Goal: Task Accomplishment & Management: Complete application form

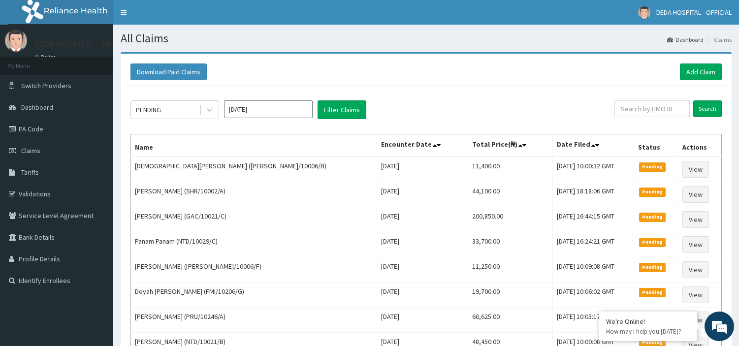
click at [691, 68] on link "Add Claim" at bounding box center [701, 72] width 42 height 17
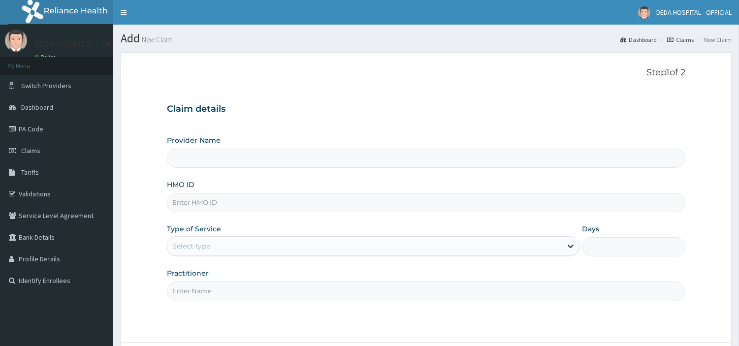
click at [183, 203] on input "HMO ID" at bounding box center [426, 202] width 518 height 19
drag, startPoint x: 174, startPoint y: 203, endPoint x: 251, endPoint y: 208, distance: 77.4
click at [251, 208] on input "SBL/10230/A" at bounding box center [426, 202] width 518 height 19
type input "SBL/10230/A"
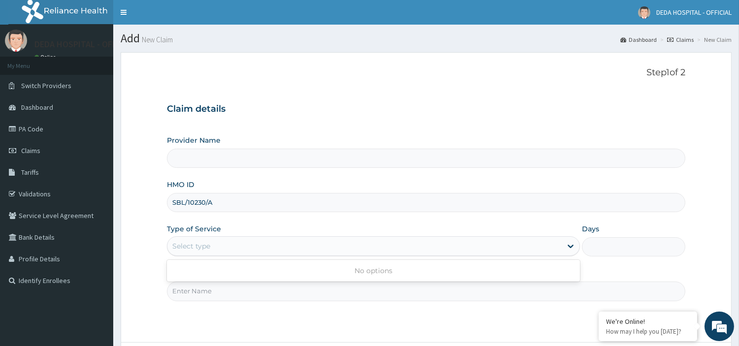
click at [203, 242] on div "Select type" at bounding box center [191, 246] width 38 height 10
click at [223, 239] on div "Select type" at bounding box center [364, 246] width 394 height 16
click at [219, 242] on div "Select type" at bounding box center [364, 246] width 394 height 16
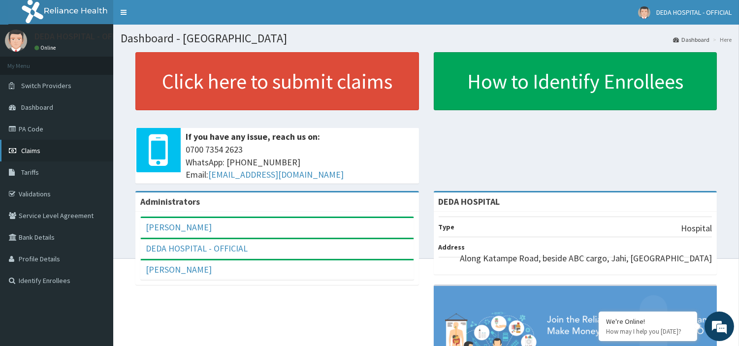
click at [26, 147] on span "Claims" at bounding box center [30, 150] width 19 height 9
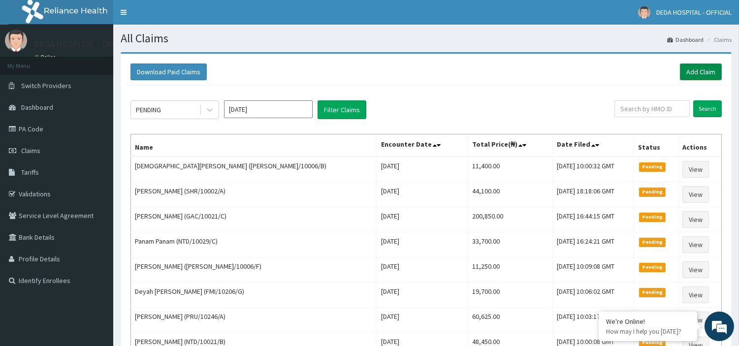
click at [714, 70] on link "Add Claim" at bounding box center [701, 72] width 42 height 17
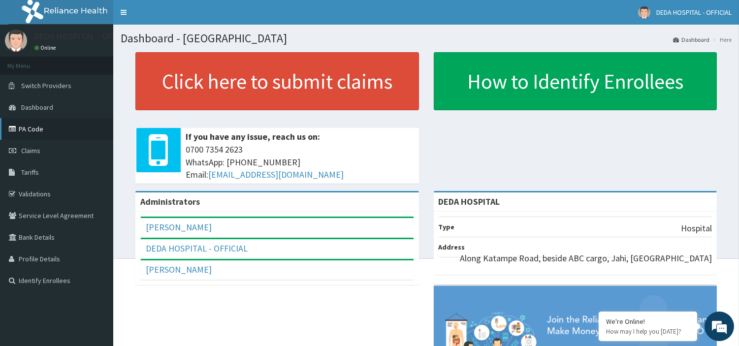
click at [48, 126] on link "PA Code" at bounding box center [56, 129] width 113 height 22
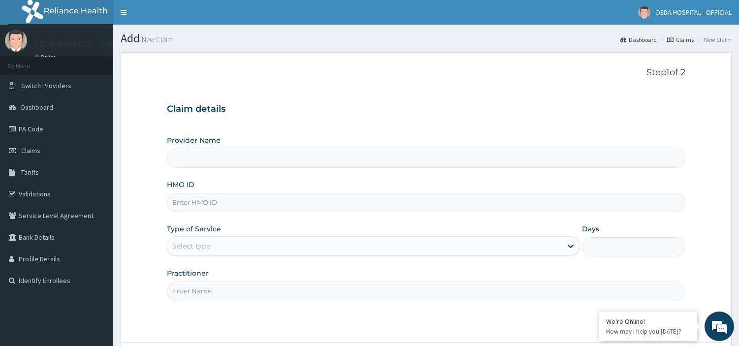
type input "DEDA HOSPITAL"
click at [189, 203] on input "HMO ID" at bounding box center [426, 202] width 518 height 19
paste input "SBL/10230/A"
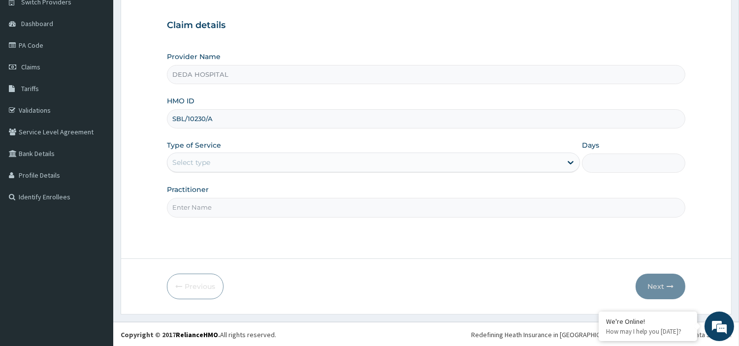
scroll to position [85, 0]
type input "SBL/10230/A"
click at [197, 165] on div "Select type" at bounding box center [191, 162] width 38 height 10
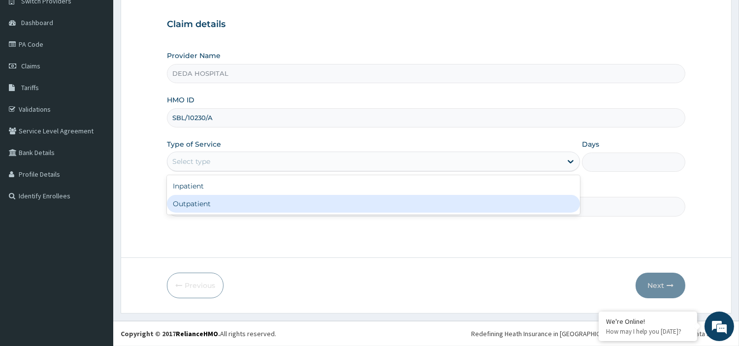
click at [196, 199] on div "Outpatient" at bounding box center [373, 204] width 413 height 18
type input "1"
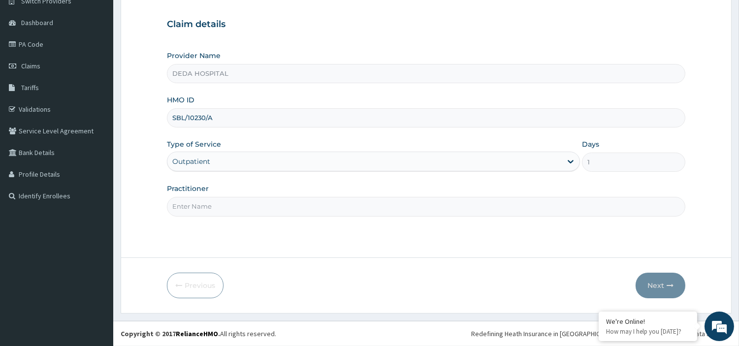
click at [195, 199] on input "Practitioner" at bounding box center [426, 206] width 518 height 19
type input "S"
type input "DR. OWAH"
click at [645, 280] on button "Next" at bounding box center [661, 286] width 50 height 26
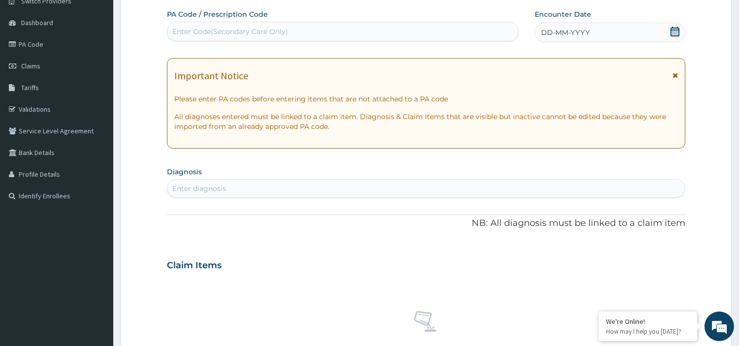
click at [193, 30] on div "Enter Code(Secondary Care Only)" at bounding box center [230, 32] width 116 height 10
paste input "PA/F1E050"
type input "PA/F1E050"
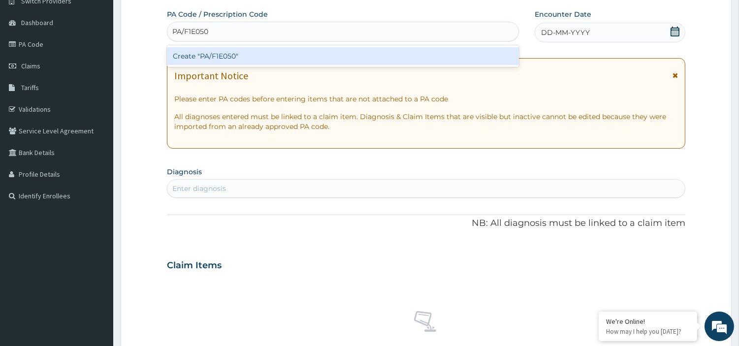
click at [205, 53] on div "Create "PA/F1E050"" at bounding box center [343, 56] width 352 height 18
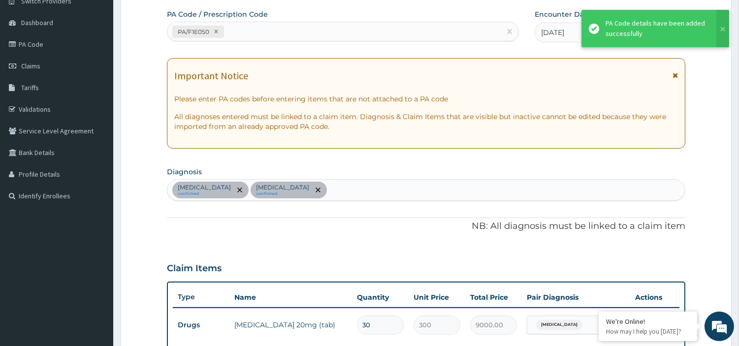
scroll to position [304, 0]
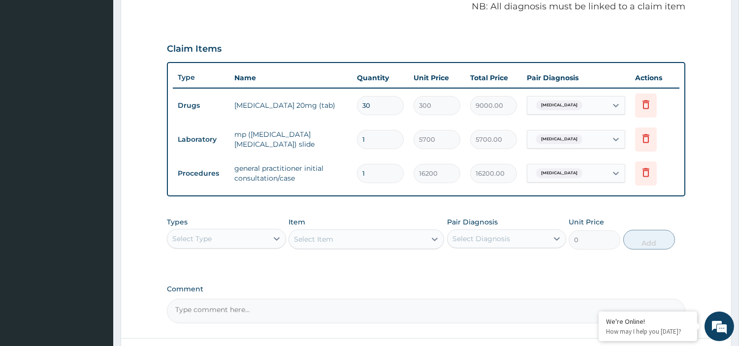
click at [304, 277] on div "PA Code / Prescription Code PA/F1E050 Encounter Date 08-08-2025 Important Notic…" at bounding box center [426, 57] width 518 height 534
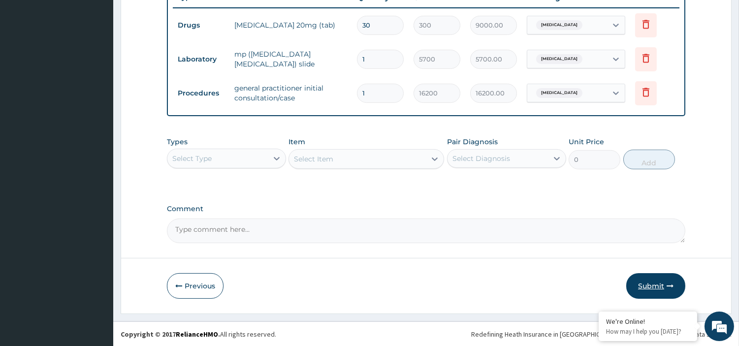
click at [672, 279] on button "Submit" at bounding box center [655, 286] width 59 height 26
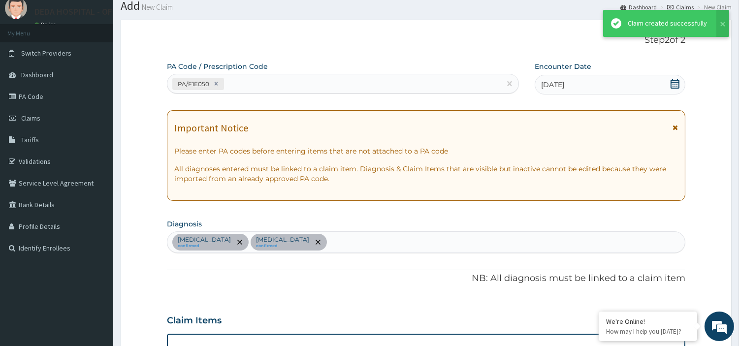
scroll to position [384, 0]
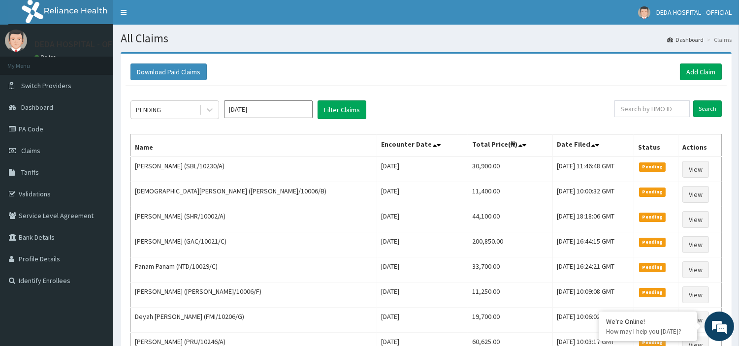
drag, startPoint x: 435, startPoint y: 119, endPoint x: 425, endPoint y: 108, distance: 14.3
click at [435, 119] on div "PENDING [DATE] Filter Claims" at bounding box center [372, 109] width 484 height 19
click at [707, 65] on link "Add Claim" at bounding box center [701, 72] width 42 height 17
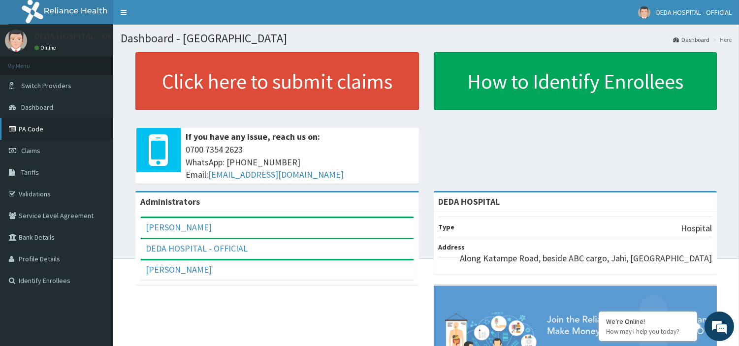
click at [40, 124] on link "PA Code" at bounding box center [56, 129] width 113 height 22
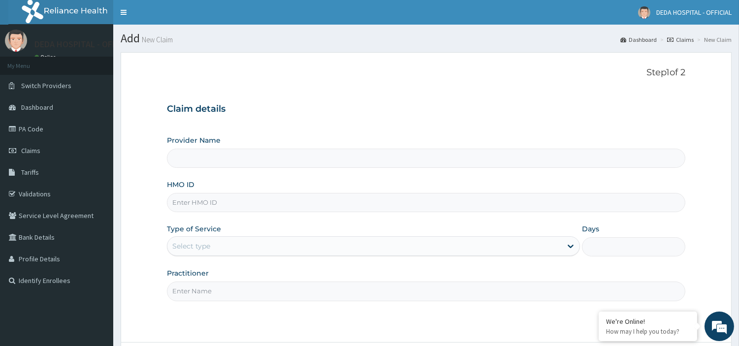
type input "DEDA HOSPITAL"
click at [197, 199] on input "HMO ID" at bounding box center [426, 202] width 518 height 19
drag, startPoint x: 173, startPoint y: 202, endPoint x: 224, endPoint y: 200, distance: 50.7
click at [224, 200] on input "JAR/10002/C" at bounding box center [426, 202] width 518 height 19
type input "JAR/10002/C"
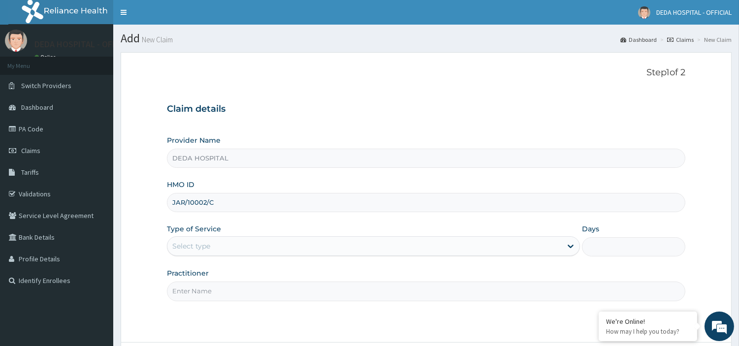
click at [210, 237] on div "Select type" at bounding box center [373, 246] width 413 height 20
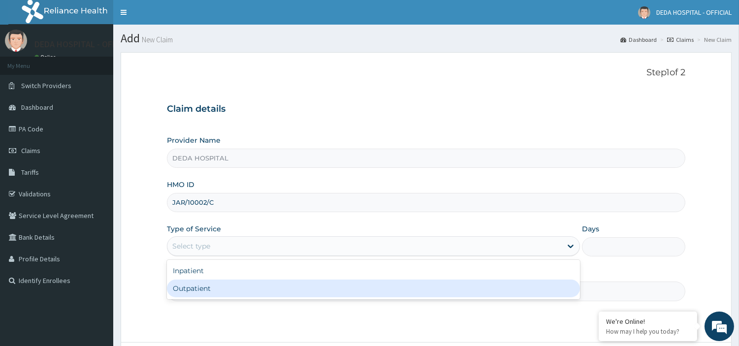
click at [203, 294] on div "Outpatient" at bounding box center [373, 289] width 413 height 18
type input "1"
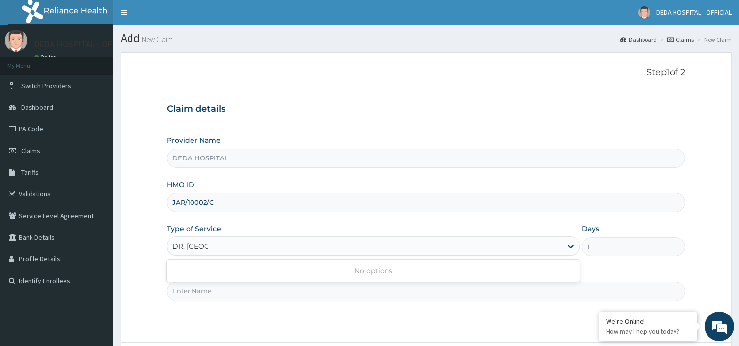
type input "DR. OGBAGA"
drag, startPoint x: 171, startPoint y: 249, endPoint x: 199, endPoint y: 247, distance: 28.1
click at [199, 247] on div "Outpatient" at bounding box center [364, 246] width 394 height 16
click at [193, 293] on input "Practitioner" at bounding box center [426, 291] width 518 height 19
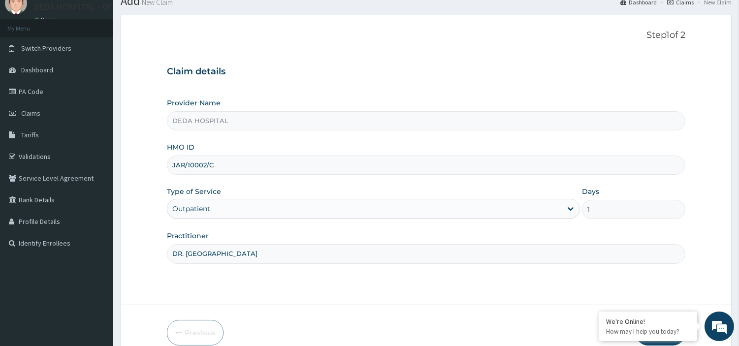
scroll to position [85, 0]
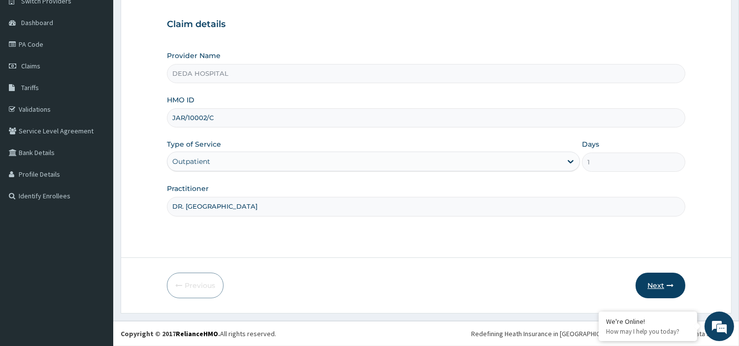
type input "DR. OGBAGA"
click at [669, 289] on button "Next" at bounding box center [661, 286] width 50 height 26
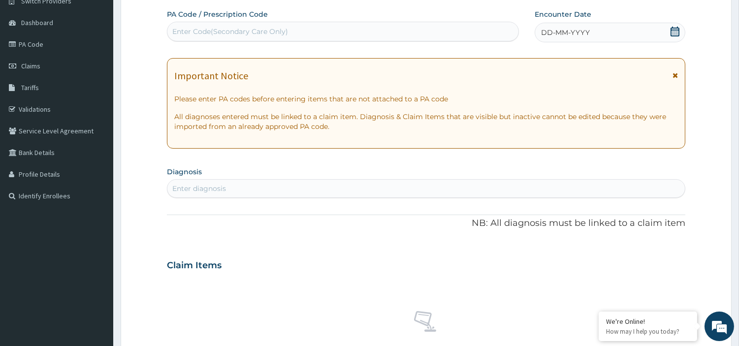
click at [185, 28] on div "Enter Code(Secondary Care Only)" at bounding box center [230, 32] width 116 height 10
paste input "PA/7F339D"
type input "PA/7F339D"
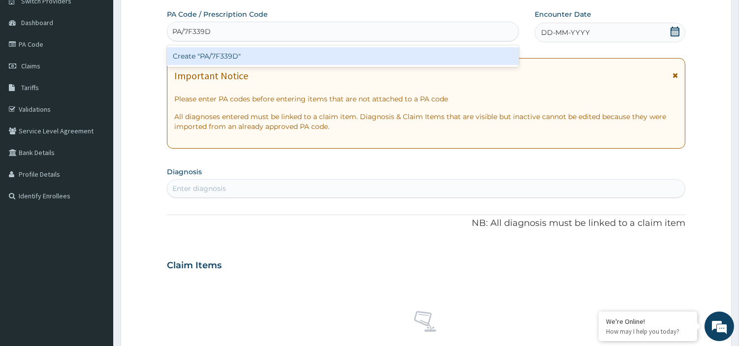
click at [270, 60] on div "Create "PA/7F339D"" at bounding box center [343, 56] width 352 height 18
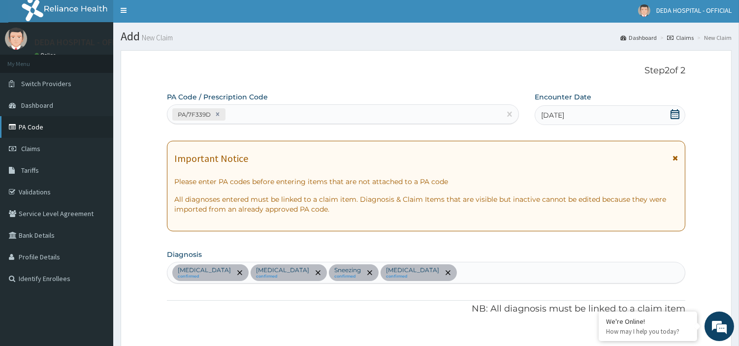
scroll to position [0, 0]
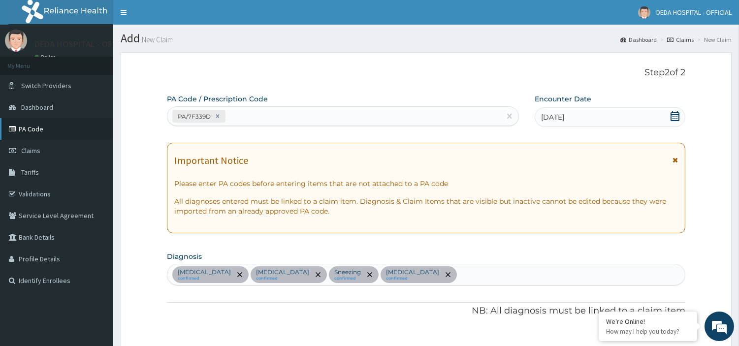
click at [35, 130] on link "PA Code" at bounding box center [56, 129] width 113 height 22
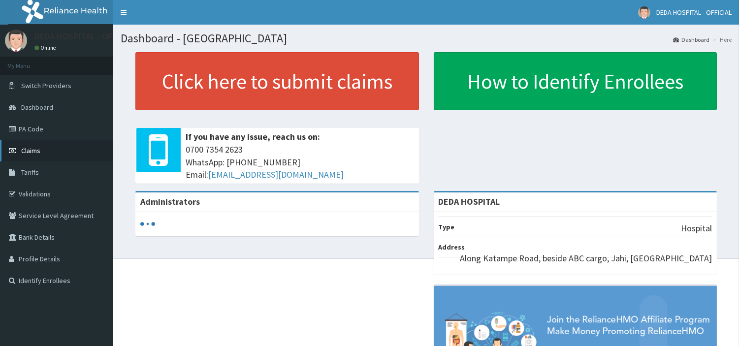
click at [29, 153] on span "Claims" at bounding box center [30, 150] width 19 height 9
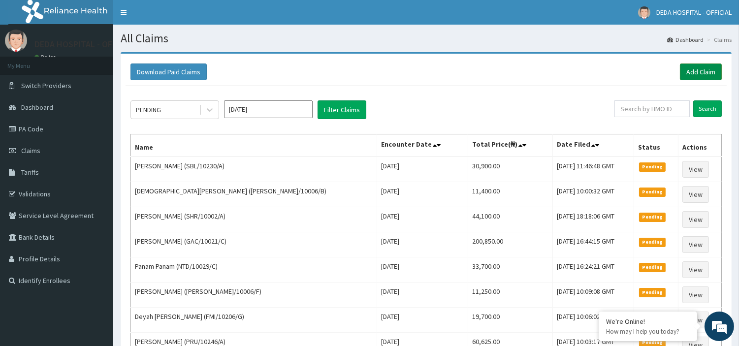
click at [705, 71] on link "Add Claim" at bounding box center [701, 72] width 42 height 17
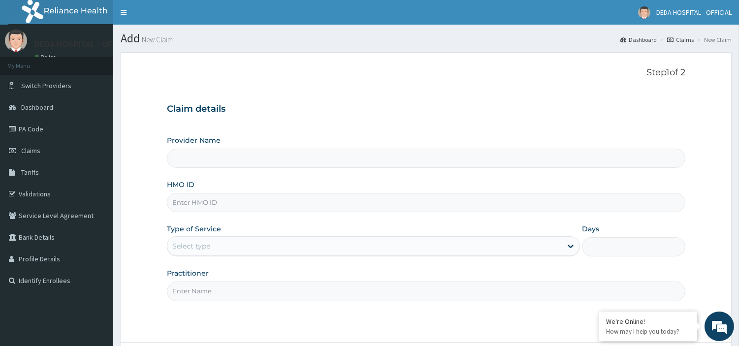
click at [202, 200] on input "HMO ID" at bounding box center [426, 202] width 518 height 19
type input "DEDA HOSPITAL"
drag, startPoint x: 173, startPoint y: 198, endPoint x: 229, endPoint y: 203, distance: 56.4
click at [229, 203] on input "WCL/10014/A" at bounding box center [426, 202] width 518 height 19
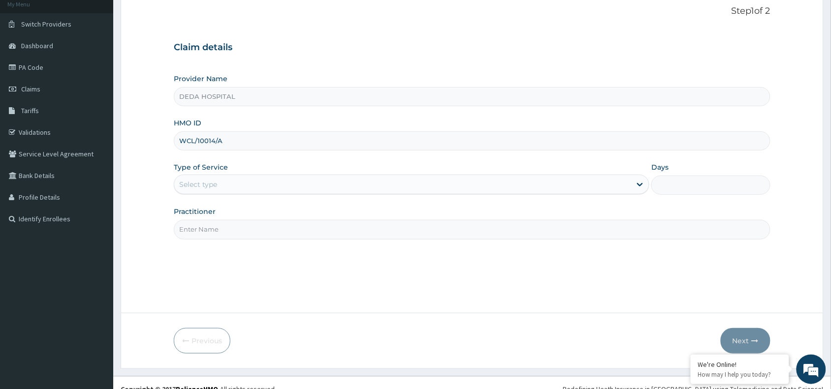
type input "WCL/10014/A"
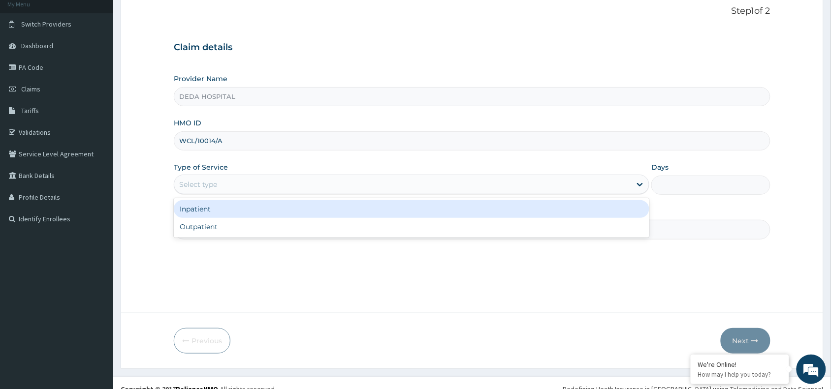
click at [244, 187] on div "Select type" at bounding box center [402, 185] width 457 height 16
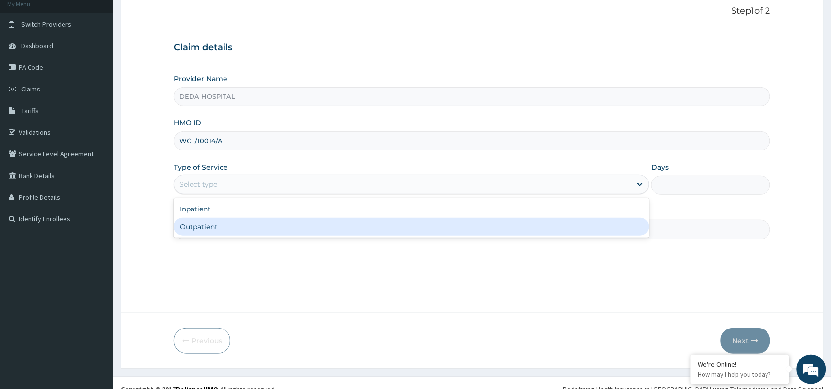
click at [230, 234] on div "Outpatient" at bounding box center [412, 227] width 476 height 18
type input "1"
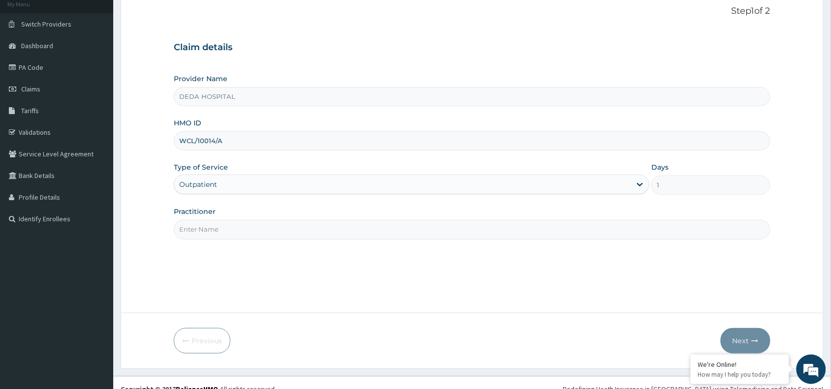
click at [224, 233] on input "Practitioner" at bounding box center [472, 229] width 597 height 19
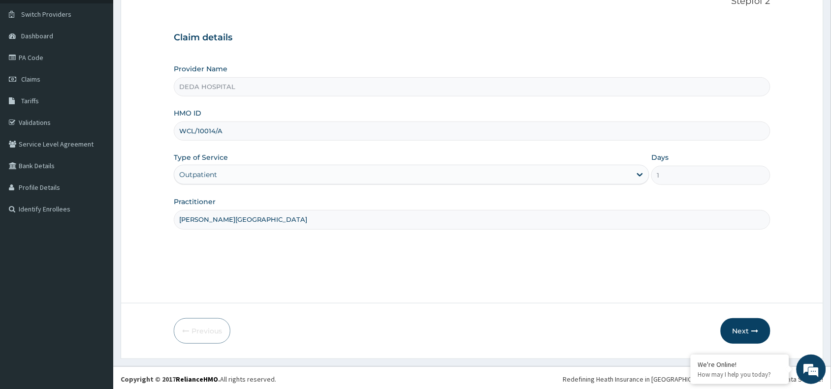
scroll to position [74, 0]
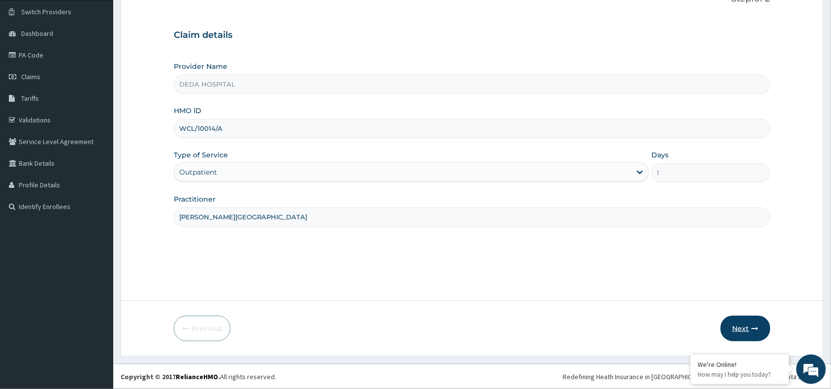
type input "DR. DUROMOLA"
click at [738, 319] on button "Next" at bounding box center [746, 329] width 50 height 26
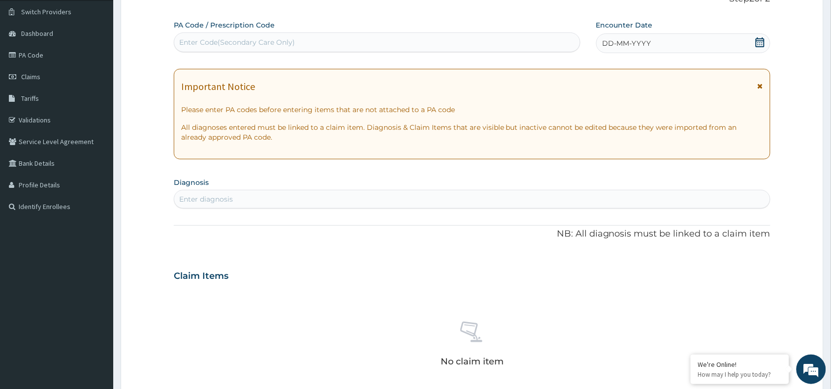
click at [219, 31] on div "PA Code / Prescription Code Enter Code(Secondary Care Only)" at bounding box center [377, 36] width 407 height 32
click at [218, 46] on div "Enter Code(Secondary Care Only)" at bounding box center [237, 42] width 116 height 10
paste input "PA/2DF71A"
type input "PA/2DF71A"
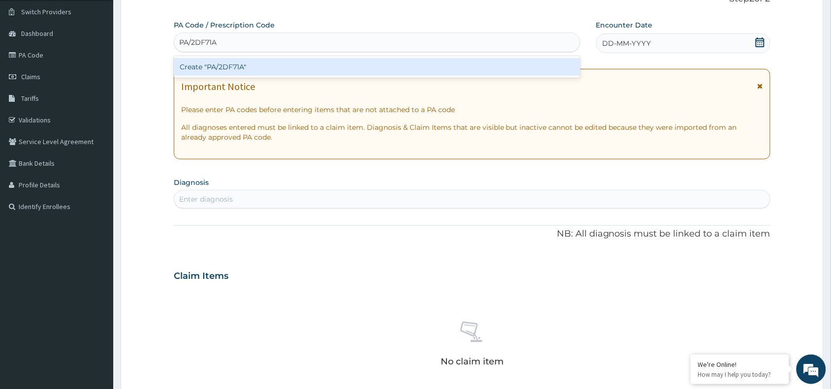
drag, startPoint x: 203, startPoint y: 64, endPoint x: 190, endPoint y: 69, distance: 14.2
click at [190, 69] on div "Create "PA/2DF71A"" at bounding box center [377, 67] width 407 height 18
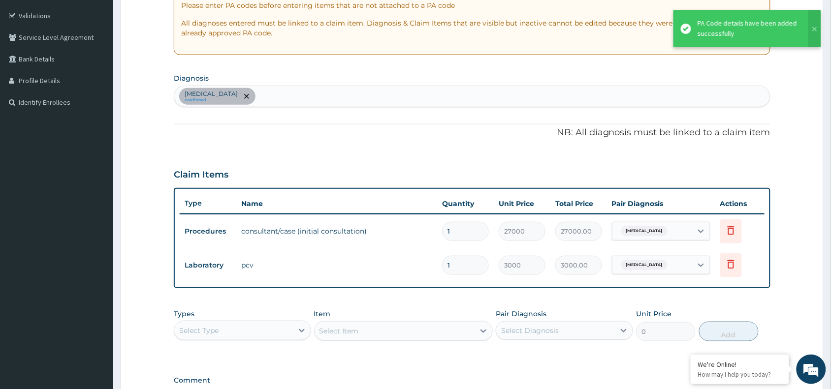
scroll to position [258, 0]
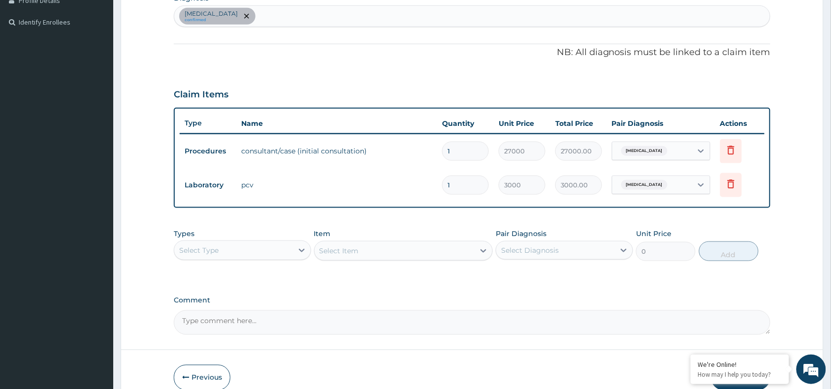
click at [657, 288] on div "PA Code / Prescription Code PA/2DF71A Encounter Date 08-08-2025 Important Notic…" at bounding box center [472, 86] width 597 height 500
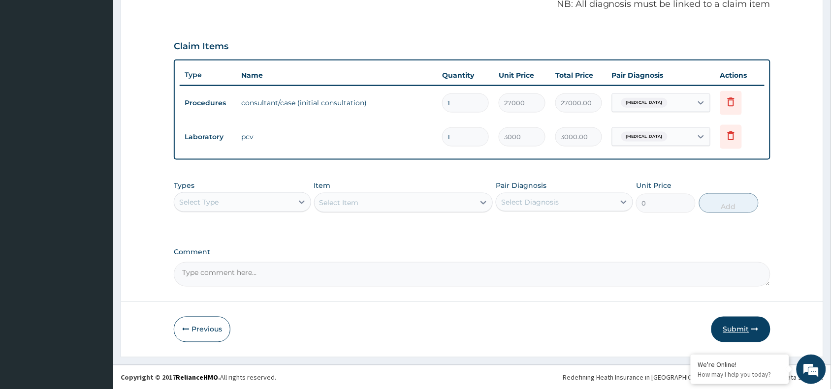
click at [738, 334] on button "Submit" at bounding box center [740, 330] width 59 height 26
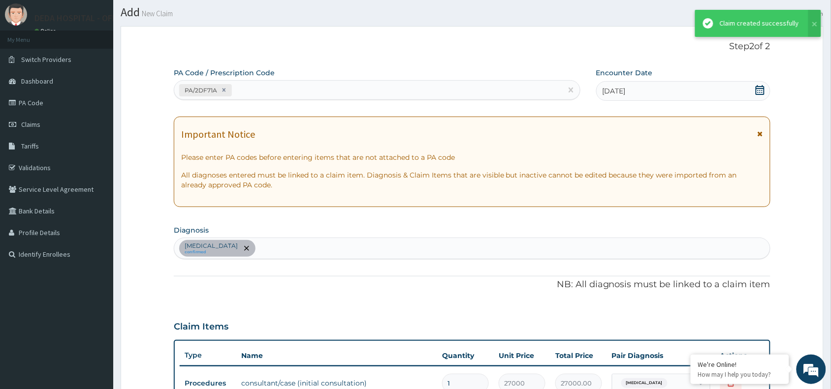
scroll to position [307, 0]
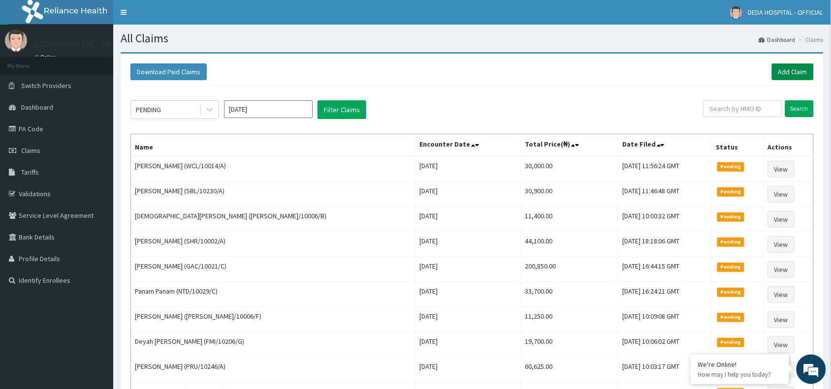
click at [789, 72] on link "Add Claim" at bounding box center [793, 72] width 42 height 17
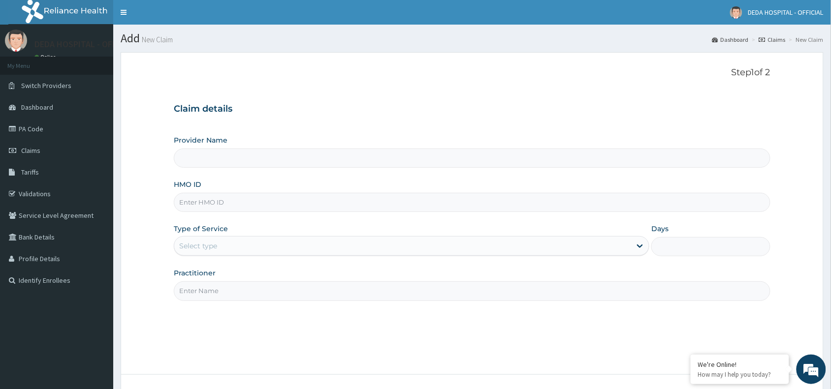
type input "DEDA HOSPITAL"
click at [200, 203] on input "HMO ID" at bounding box center [472, 202] width 597 height 19
drag, startPoint x: 178, startPoint y: 200, endPoint x: 331, endPoint y: 227, distance: 154.9
click at [331, 227] on div "Provider Name DEDA HOSPITAL HMO ID GAC/1004/B Type of Service Select type Days …" at bounding box center [472, 217] width 597 height 165
type input "GAC/1004/B"
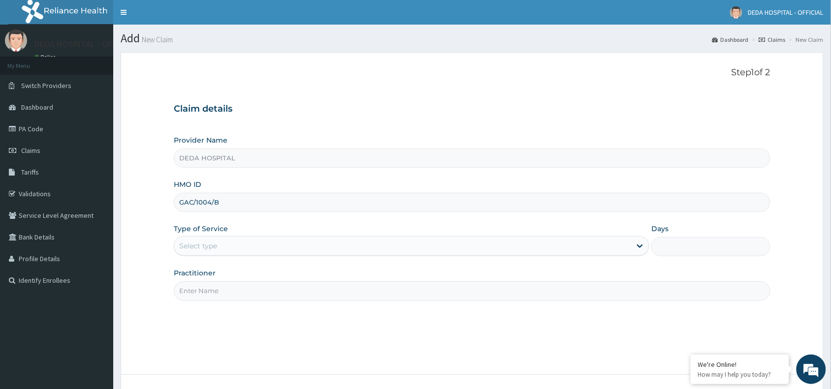
click at [216, 245] on div "Select type" at bounding box center [198, 246] width 38 height 10
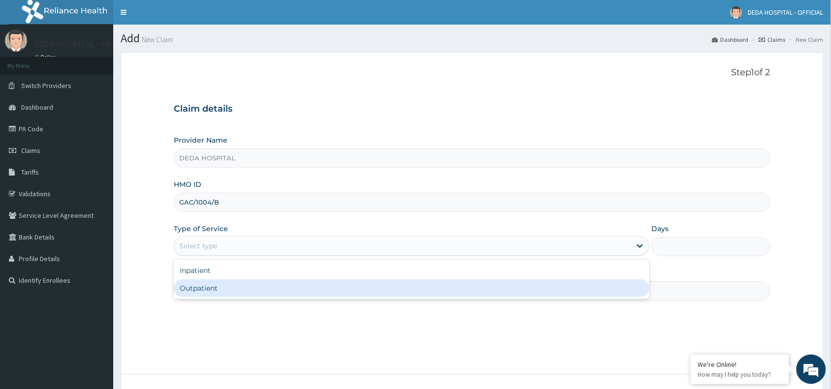
click at [206, 297] on div "Outpatient" at bounding box center [412, 289] width 476 height 18
type input "1"
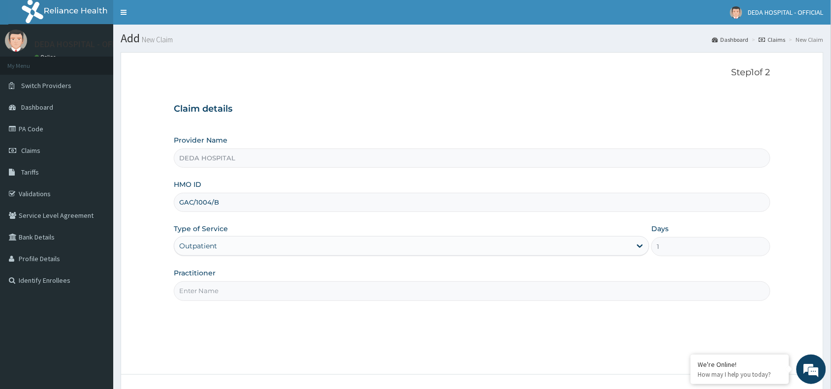
click at [206, 297] on input "Practitioner" at bounding box center [472, 291] width 597 height 19
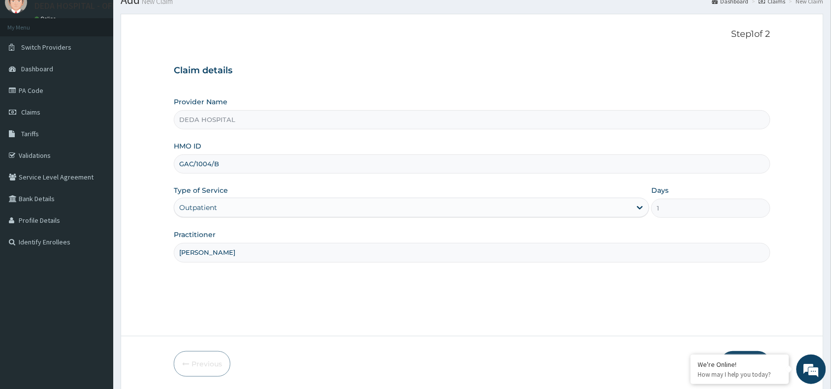
scroll to position [74, 0]
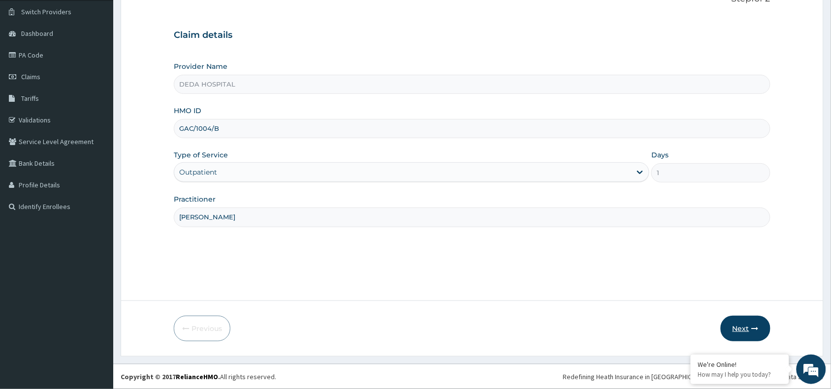
type input "DR. HASSAN"
click at [743, 339] on button "Next" at bounding box center [746, 329] width 50 height 26
click at [202, 126] on input "GAC/1004/B" at bounding box center [472, 128] width 597 height 19
drag, startPoint x: 178, startPoint y: 131, endPoint x: 225, endPoint y: 131, distance: 47.3
click at [225, 131] on input "GAC/10004/B" at bounding box center [472, 128] width 597 height 19
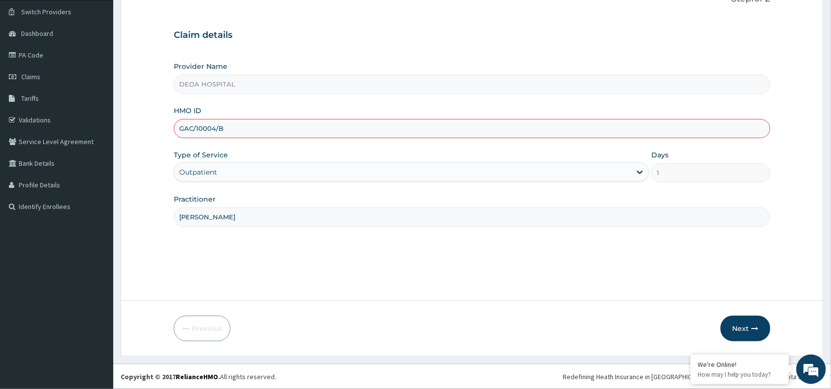
type input "GAC/10004/B"
click at [742, 318] on button "Next" at bounding box center [746, 329] width 50 height 26
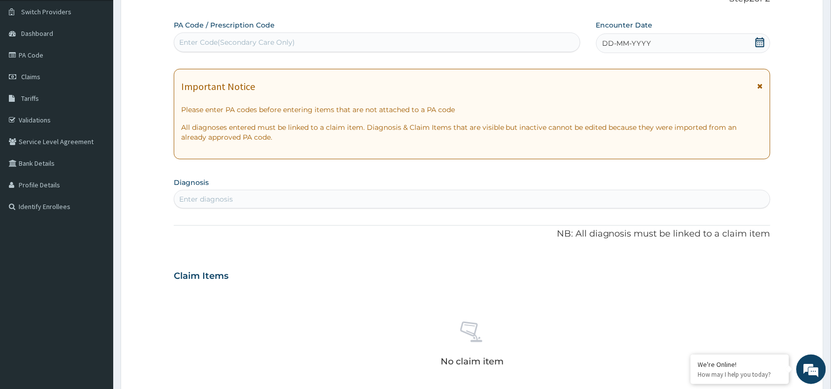
click at [204, 40] on div "Enter Code(Secondary Care Only)" at bounding box center [237, 42] width 116 height 10
paste input "PA/50A626"
type input "PA/50A626"
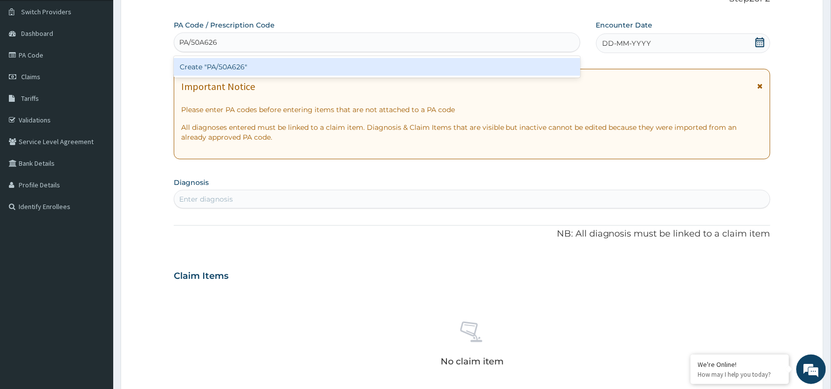
click at [203, 74] on div "Create "PA/50A626"" at bounding box center [377, 67] width 407 height 18
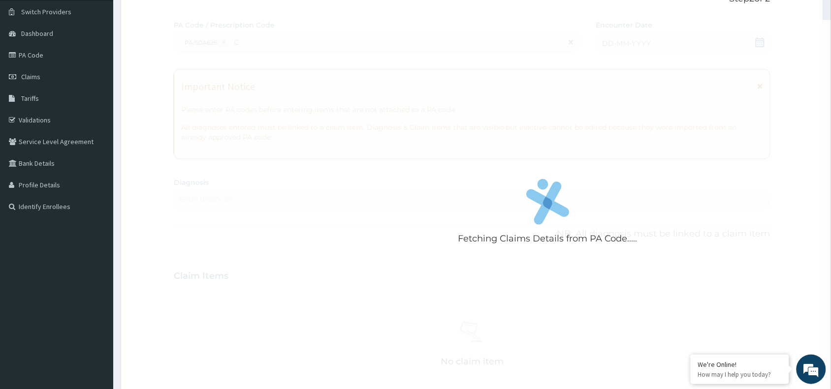
type input "C"
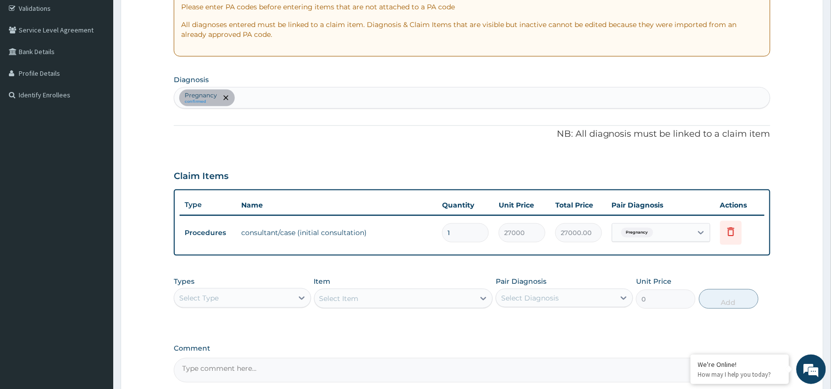
scroll to position [197, 0]
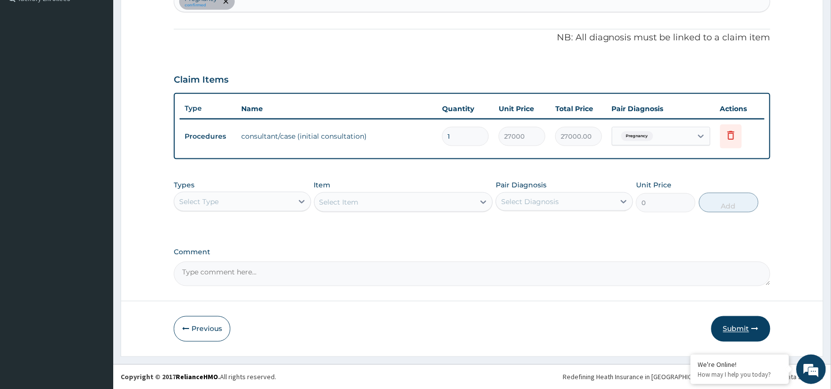
click at [742, 323] on button "Submit" at bounding box center [740, 330] width 59 height 26
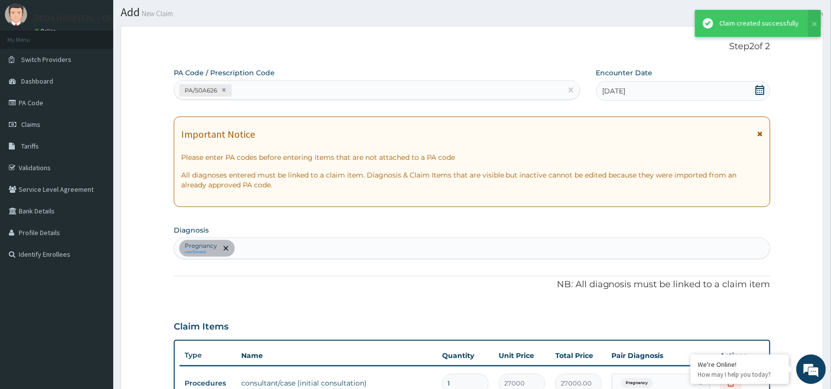
scroll to position [273, 0]
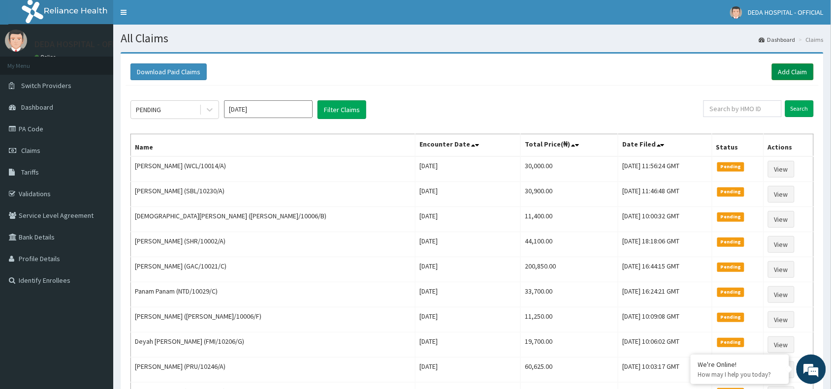
click at [778, 70] on link "Add Claim" at bounding box center [793, 72] width 42 height 17
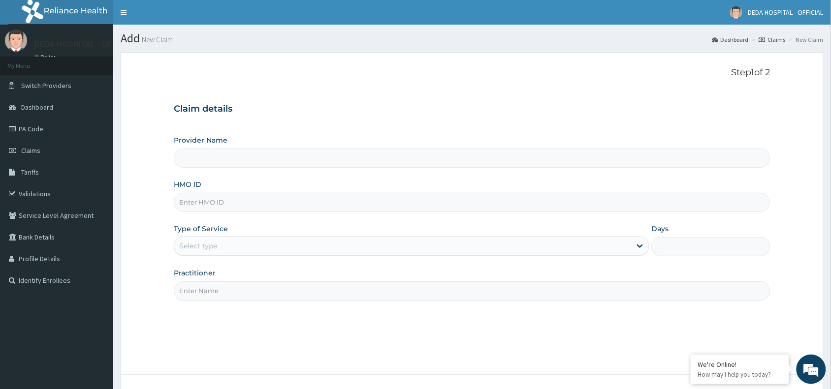
click at [208, 204] on input "HMO ID" at bounding box center [472, 202] width 597 height 19
type input "DEDA HOSPITAL"
type input "SNL/10137/C"
click at [222, 237] on div "Select type" at bounding box center [412, 246] width 476 height 20
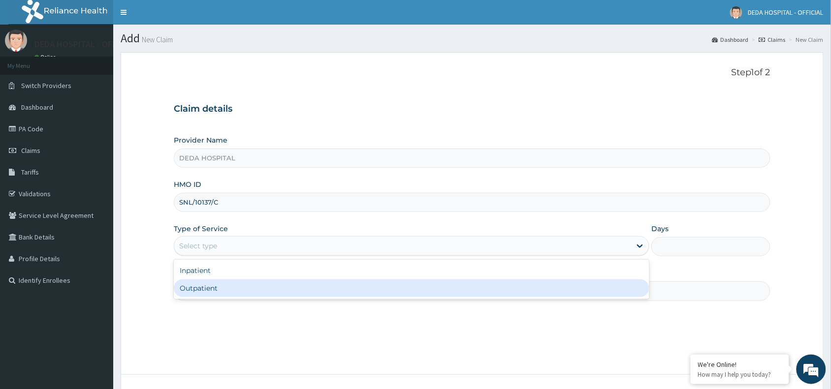
click at [208, 291] on div "Outpatient" at bounding box center [412, 289] width 476 height 18
type input "1"
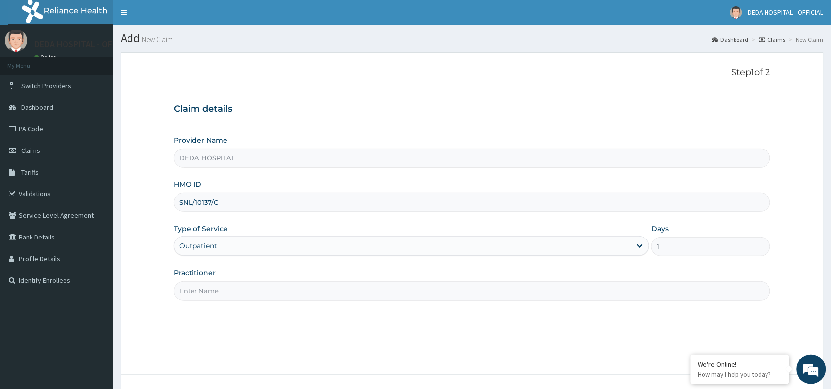
drag, startPoint x: 178, startPoint y: 204, endPoint x: 222, endPoint y: 217, distance: 46.0
click at [222, 217] on div "Provider Name DEDA HOSPITAL HMO ID SNL/10137/C Type of Service Outpatient Days …" at bounding box center [472, 217] width 597 height 165
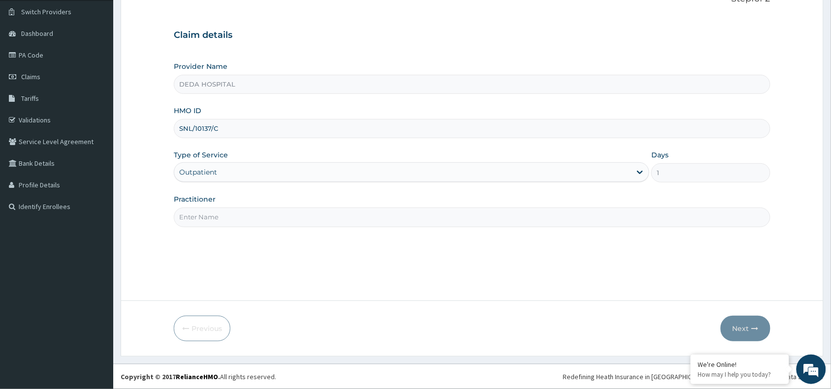
click at [213, 215] on input "Practitioner" at bounding box center [472, 217] width 597 height 19
type input "DR. RACHEAL"
click at [746, 335] on button "Next" at bounding box center [746, 329] width 50 height 26
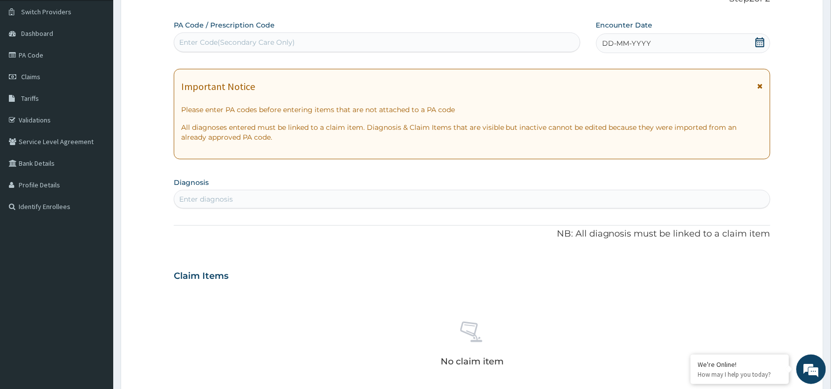
click at [243, 34] on div "Enter Code(Secondary Care Only)" at bounding box center [377, 42] width 406 height 16
paste input "PA/A52D5E"
type input "PA/A52D5E"
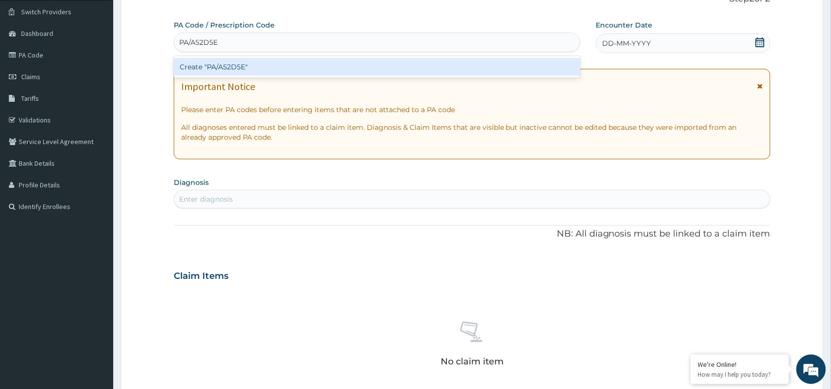
click at [239, 66] on div "Create "PA/A52D5E"" at bounding box center [377, 67] width 407 height 18
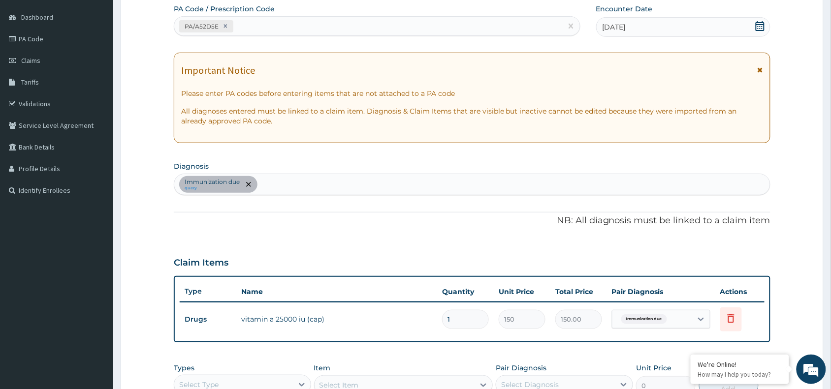
scroll to position [258, 0]
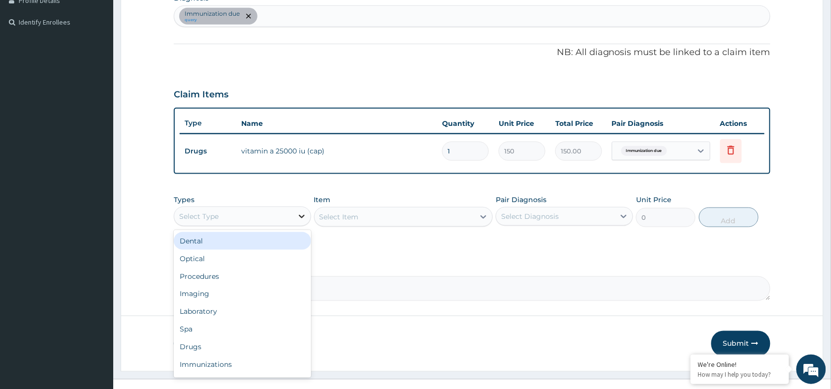
click at [304, 215] on icon at bounding box center [302, 217] width 10 height 10
click at [207, 352] on div "Drugs" at bounding box center [242, 348] width 137 height 18
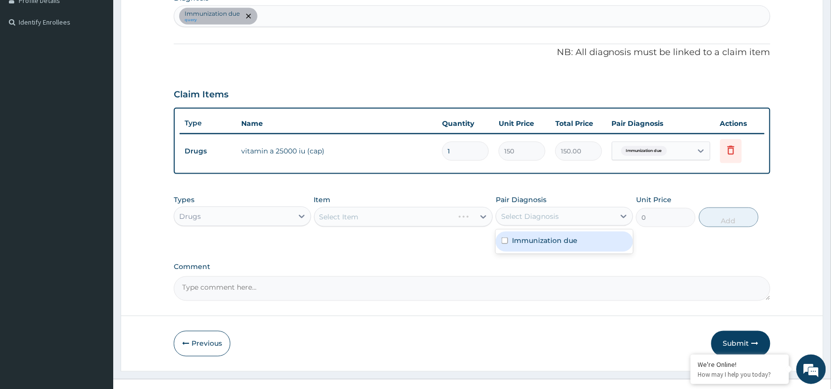
click at [541, 222] on div "Select Diagnosis" at bounding box center [555, 217] width 119 height 16
click at [532, 249] on div "Immunization due" at bounding box center [564, 242] width 137 height 20
checkbox input "true"
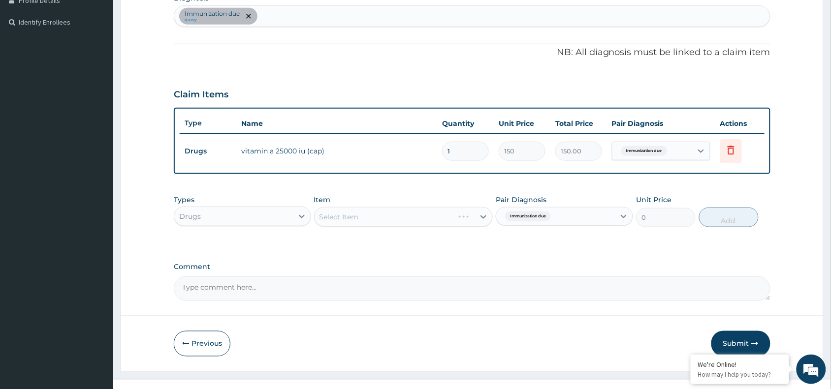
click at [467, 248] on div "PA Code / Prescription Code PA/A52D5E Encounter Date 07-08-2025 Important Notic…" at bounding box center [472, 69] width 597 height 466
click at [431, 218] on div "Select Item" at bounding box center [395, 217] width 160 height 16
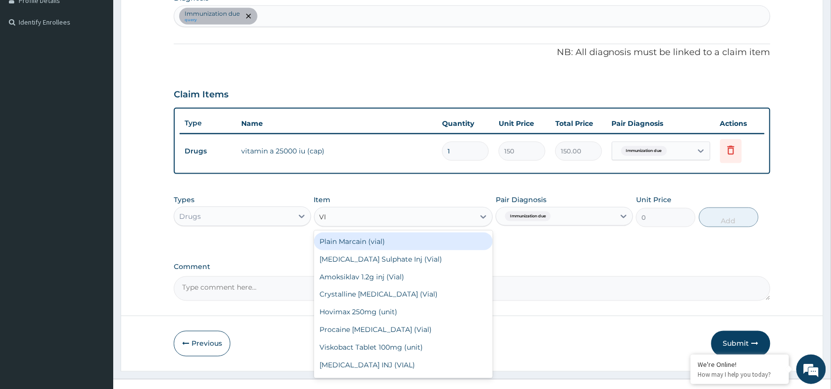
type input "VIT"
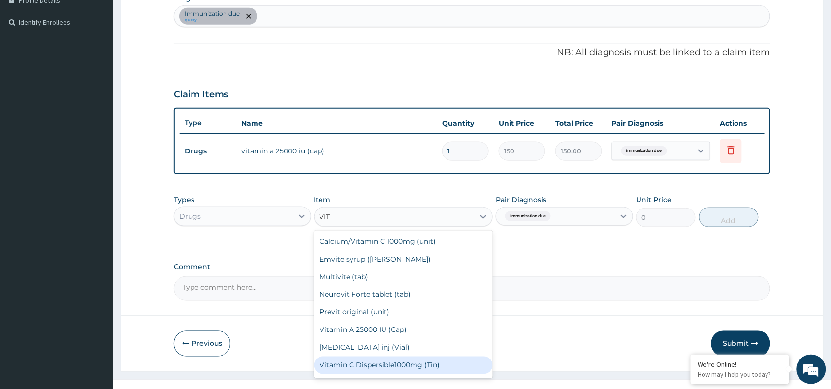
scroll to position [62, 0]
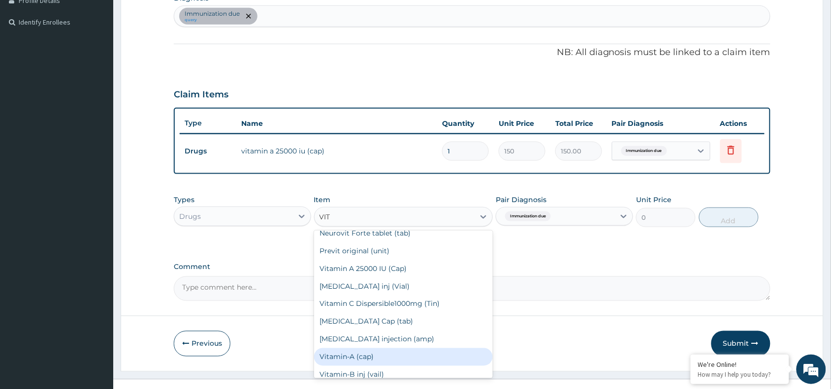
click at [362, 358] on div "Vitamin-A (cap)" at bounding box center [403, 358] width 179 height 18
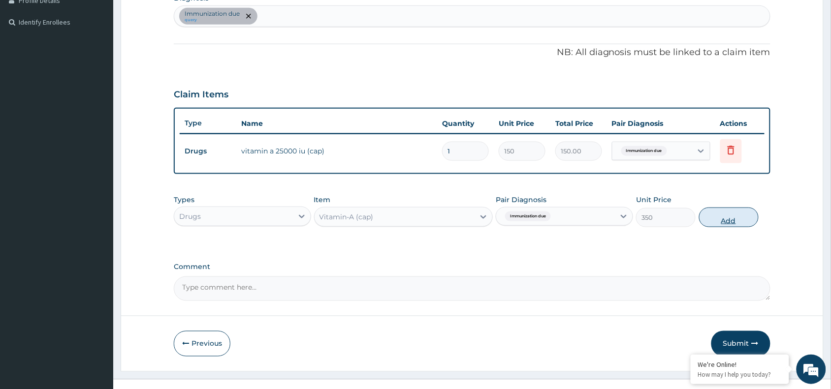
click at [727, 215] on button "Add" at bounding box center [729, 218] width 60 height 20
type input "0"
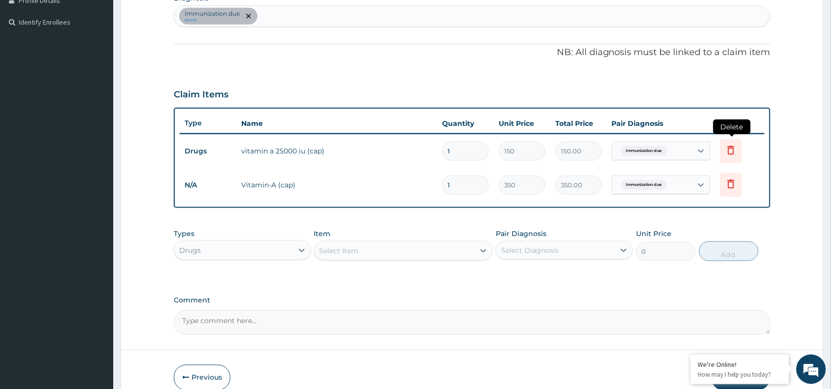
click at [733, 149] on icon at bounding box center [731, 150] width 12 height 12
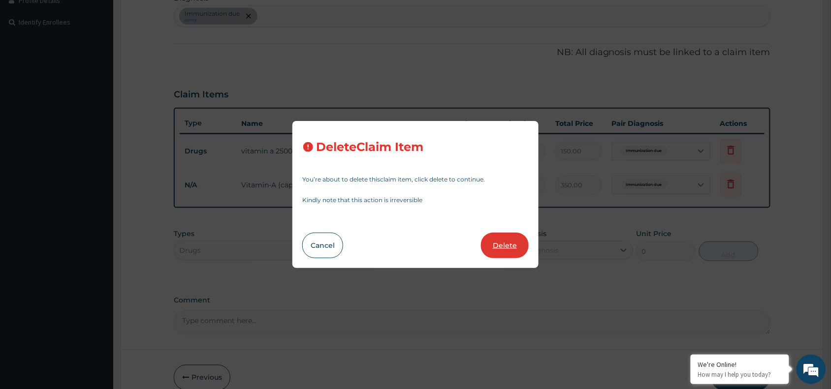
click at [513, 245] on button "Delete" at bounding box center [505, 246] width 48 height 26
type input "350"
type input "350.00"
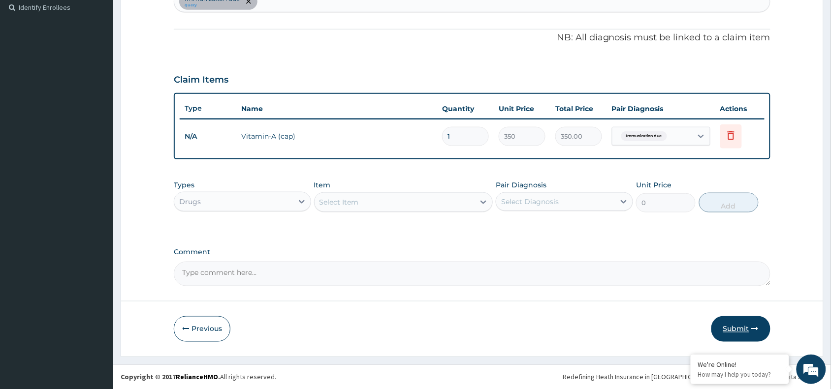
click at [736, 319] on button "Submit" at bounding box center [740, 330] width 59 height 26
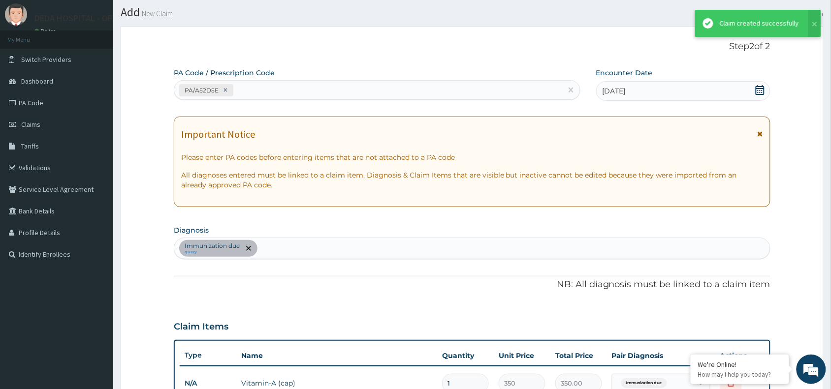
scroll to position [273, 0]
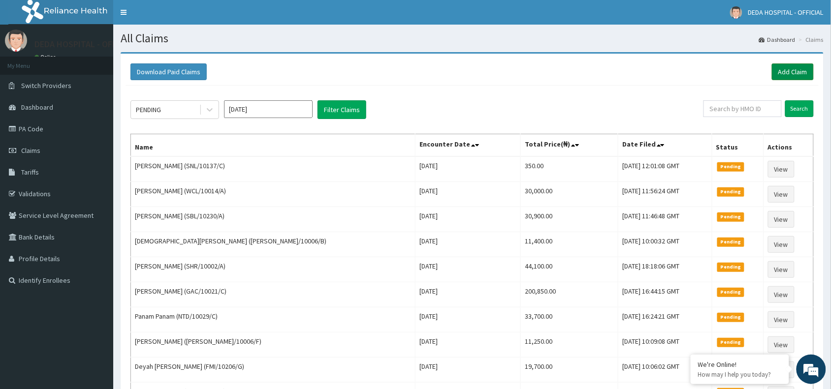
click at [781, 80] on link "Add Claim" at bounding box center [793, 72] width 42 height 17
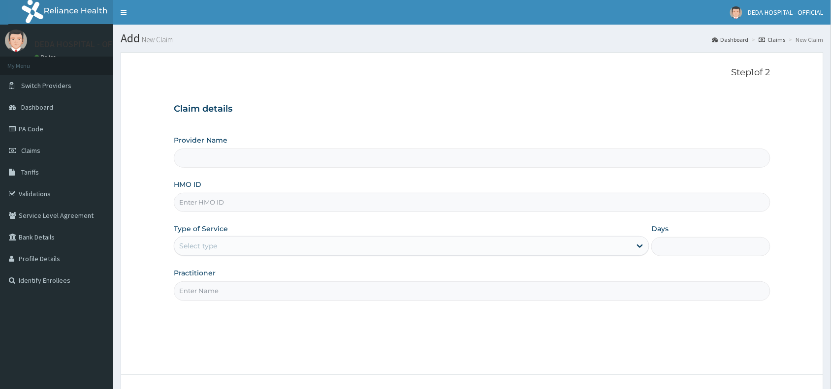
click at [200, 201] on input "HMO ID" at bounding box center [472, 202] width 597 height 19
type input "DEDA HOSPITAL"
click at [191, 202] on input "AHK/10004/A" at bounding box center [472, 202] width 597 height 19
type input "AHK/10004/A"
click at [173, 201] on form "Step 1 of 2 Claim details Provider Name DEDA HOSPITAL HMO ID AHK/10004/A Type o…" at bounding box center [472, 241] width 703 height 378
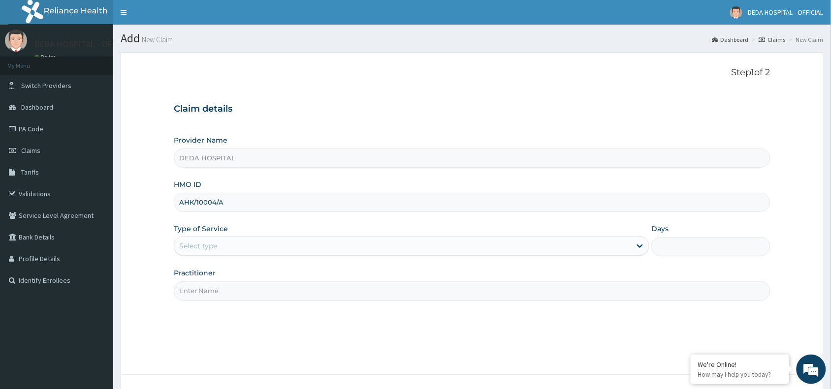
drag, startPoint x: 179, startPoint y: 201, endPoint x: 262, endPoint y: 206, distance: 83.3
click at [264, 206] on input "AHK/10004/A" at bounding box center [472, 202] width 597 height 19
click at [188, 239] on div "Select type" at bounding box center [402, 246] width 457 height 16
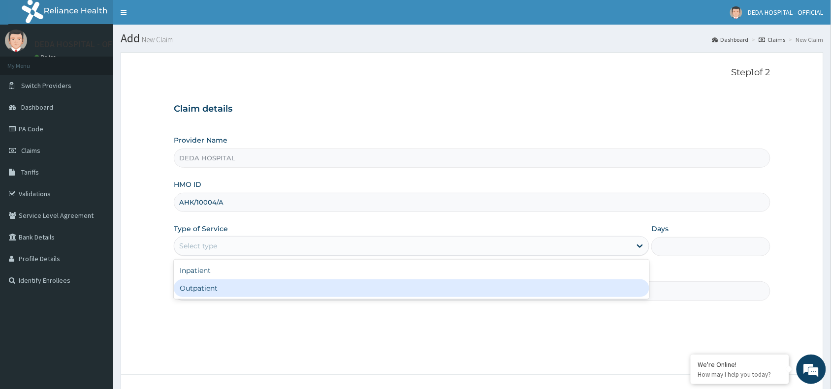
click at [196, 291] on div "Outpatient" at bounding box center [412, 289] width 476 height 18
type input "1"
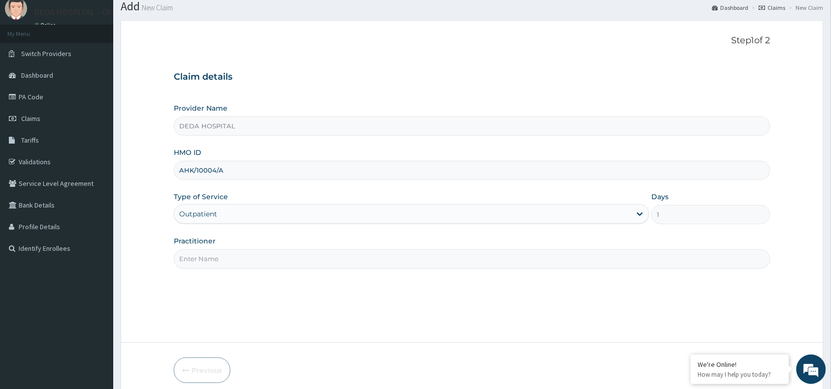
scroll to position [62, 0]
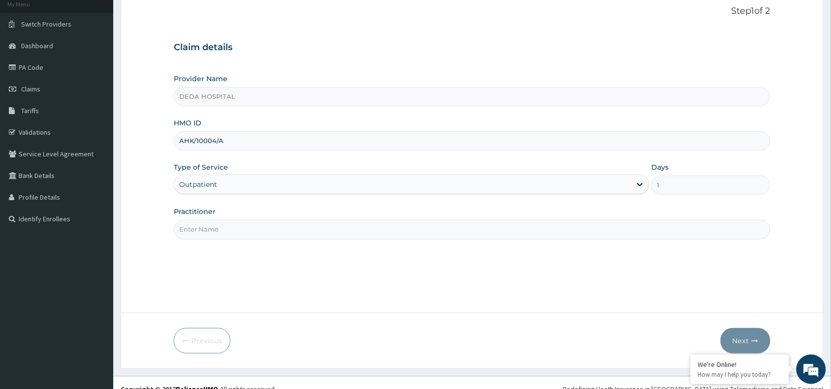
click at [181, 236] on input "Practitioner" at bounding box center [472, 229] width 597 height 19
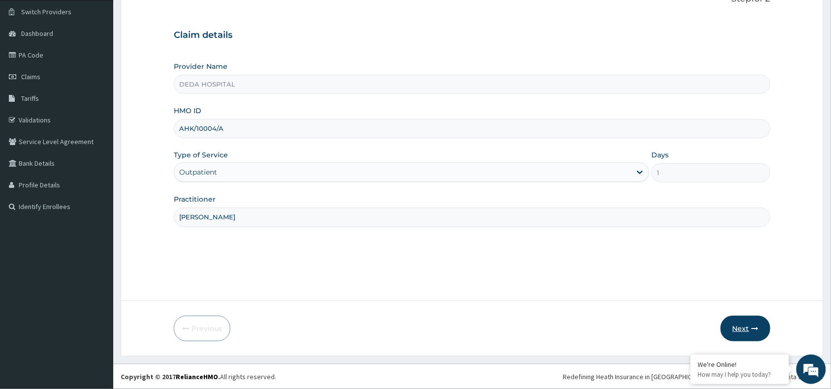
type input "[PERSON_NAME]"
click at [734, 313] on form "Step 1 of 2 Claim details Provider Name DEDA HOSPITAL HMO ID AHK/10004/A Type o…" at bounding box center [472, 167] width 703 height 378
click at [746, 335] on button "Next" at bounding box center [746, 329] width 50 height 26
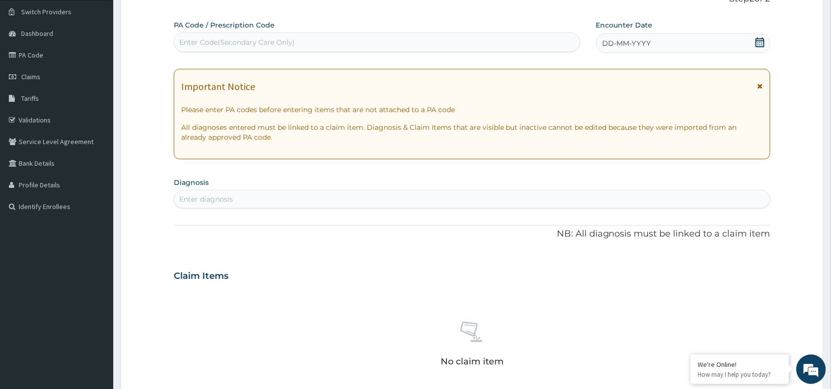
click at [220, 51] on div "Enter Code(Secondary Care Only)" at bounding box center [377, 42] width 407 height 20
click at [215, 40] on div "Enter Code(Secondary Care Only)" at bounding box center [237, 42] width 116 height 10
paste input "PA/687659"
type input "PA/687659"
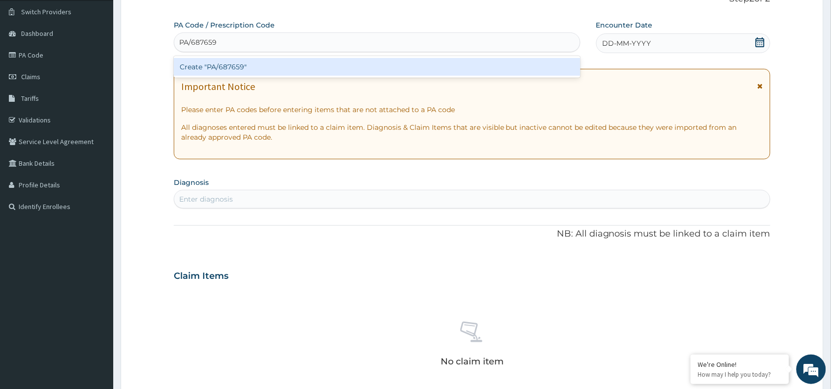
click at [215, 76] on div "Create "PA/687659"" at bounding box center [377, 67] width 407 height 22
click at [223, 67] on div "Create "PA/687659"" at bounding box center [377, 67] width 407 height 18
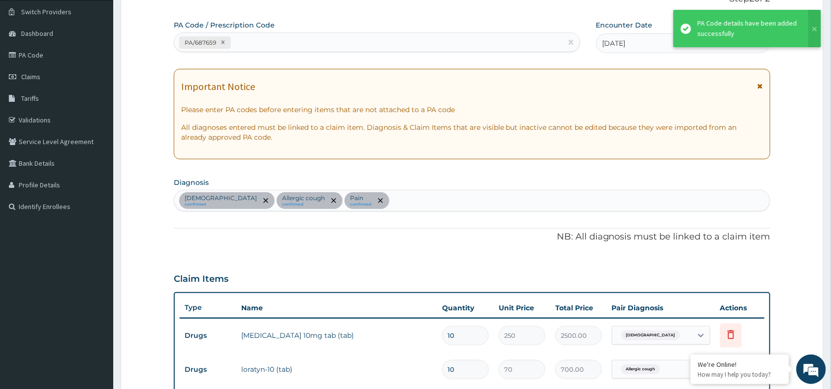
scroll to position [282, 0]
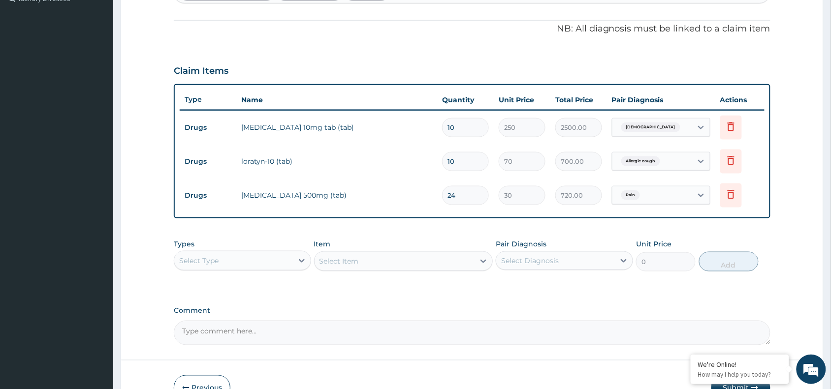
click at [244, 258] on div "Select Type" at bounding box center [233, 261] width 119 height 16
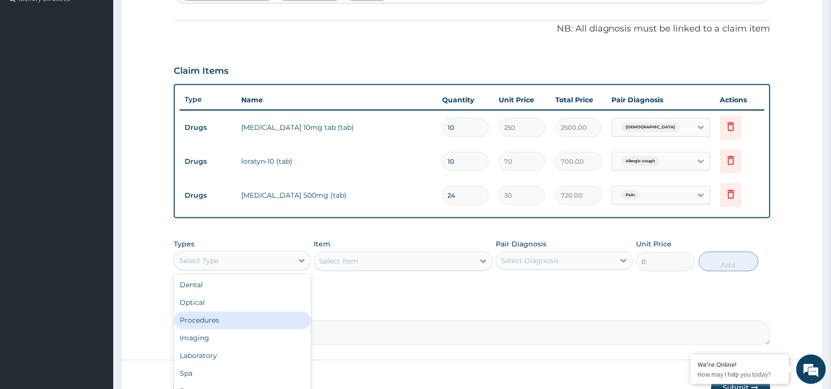
click at [215, 319] on div "Procedures" at bounding box center [242, 321] width 137 height 18
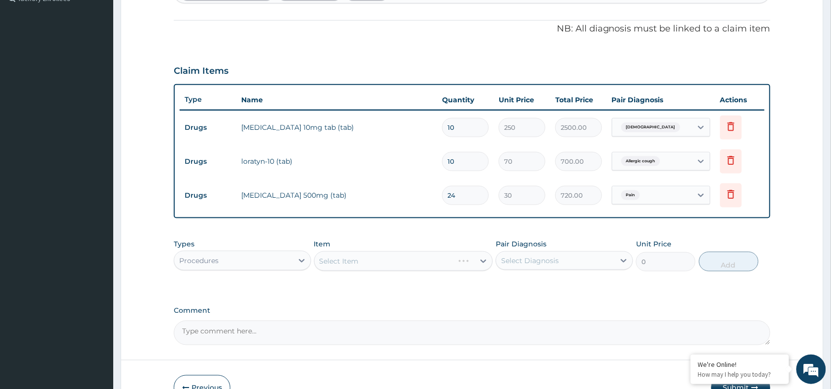
click at [542, 257] on div "Select Diagnosis" at bounding box center [530, 261] width 58 height 10
click at [514, 292] on div "Asthma" at bounding box center [564, 286] width 137 height 20
checkbox input "true"
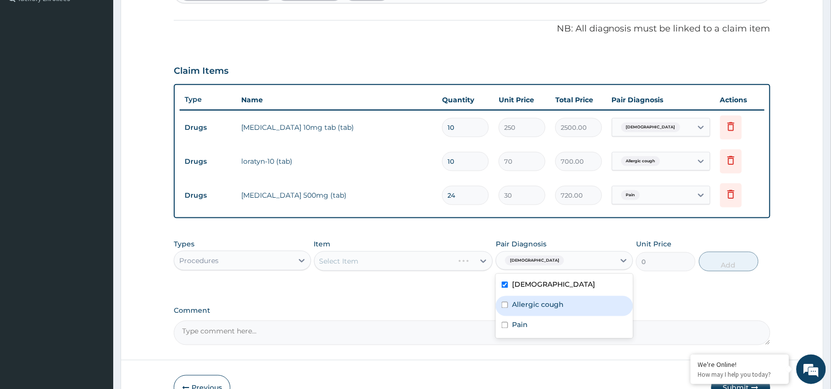
drag, startPoint x: 522, startPoint y: 314, endPoint x: 517, endPoint y: 325, distance: 13.0
click at [523, 314] on div "Allergic cough" at bounding box center [564, 306] width 137 height 20
checkbox input "true"
click at [515, 327] on label "Pain" at bounding box center [520, 325] width 16 height 10
checkbox input "true"
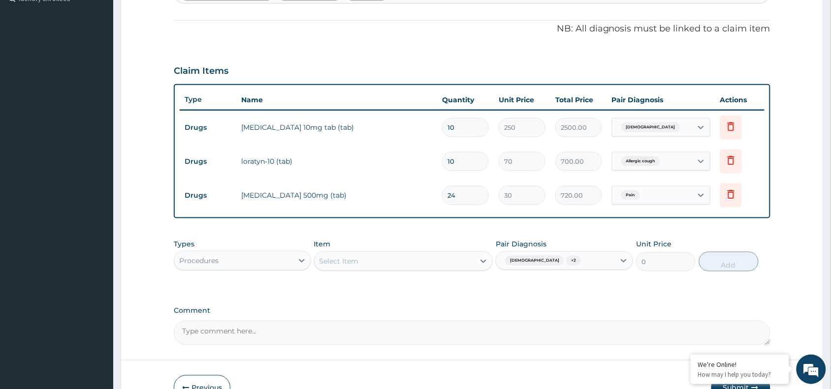
click at [419, 287] on div "Types Procedures Item Select Item Pair Diagnosis Asthma + 2 Unit Price 0 Add" at bounding box center [472, 262] width 597 height 57
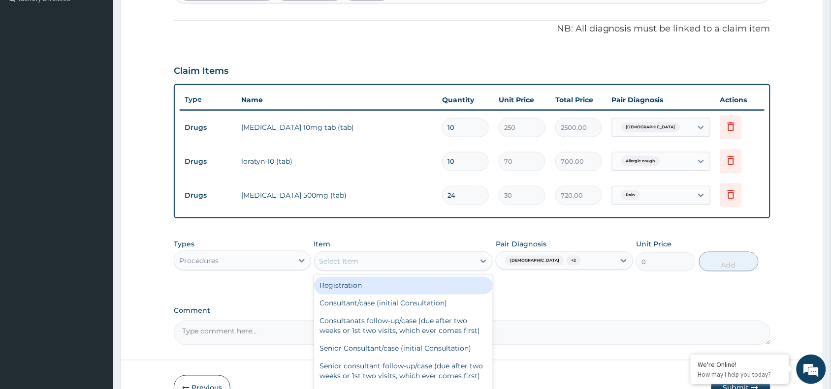
click at [401, 266] on div "Select Item" at bounding box center [395, 262] width 160 height 16
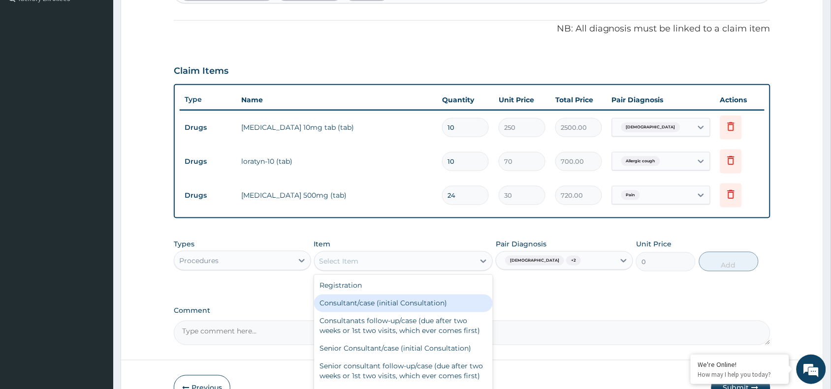
click at [377, 302] on div "Consultant/case (initial Consultation)" at bounding box center [403, 304] width 179 height 18
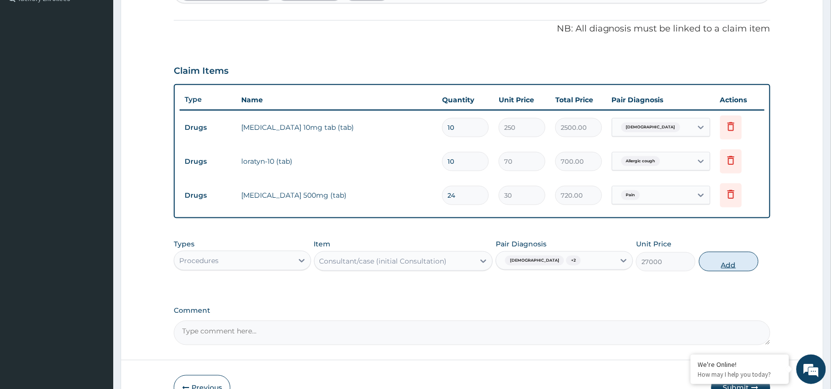
click at [725, 266] on button "Add" at bounding box center [729, 262] width 60 height 20
type input "0"
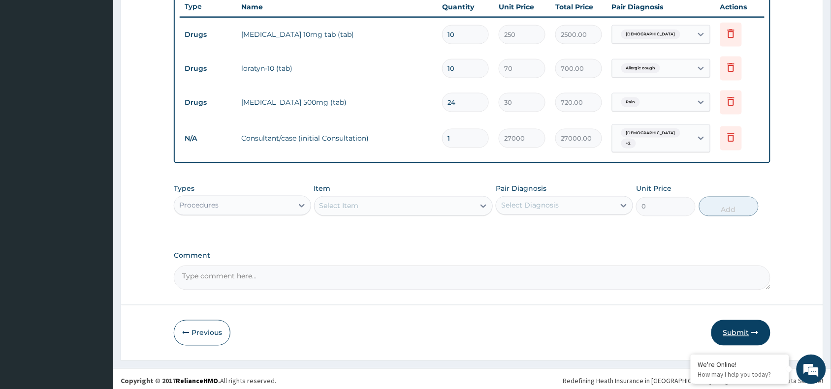
click at [759, 334] on button "Submit" at bounding box center [740, 333] width 59 height 26
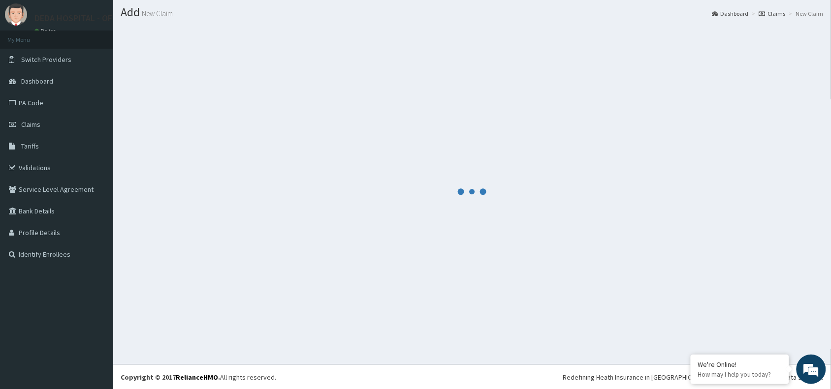
scroll to position [375, 0]
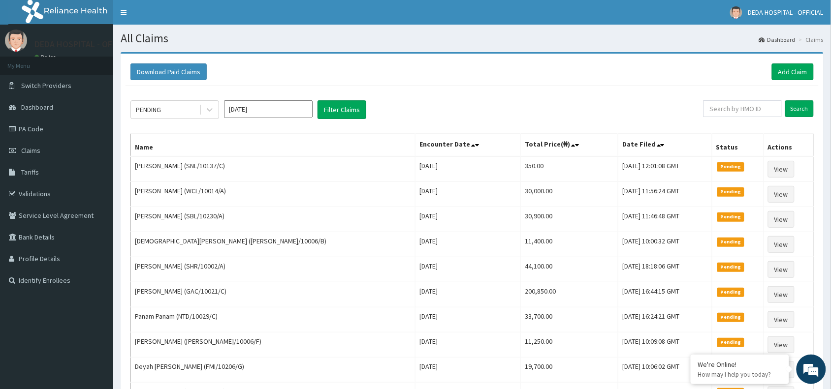
click at [439, 77] on div "Download Paid Claims Add Claim" at bounding box center [471, 72] width 683 height 17
